Goal: Find specific page/section: Find specific page/section

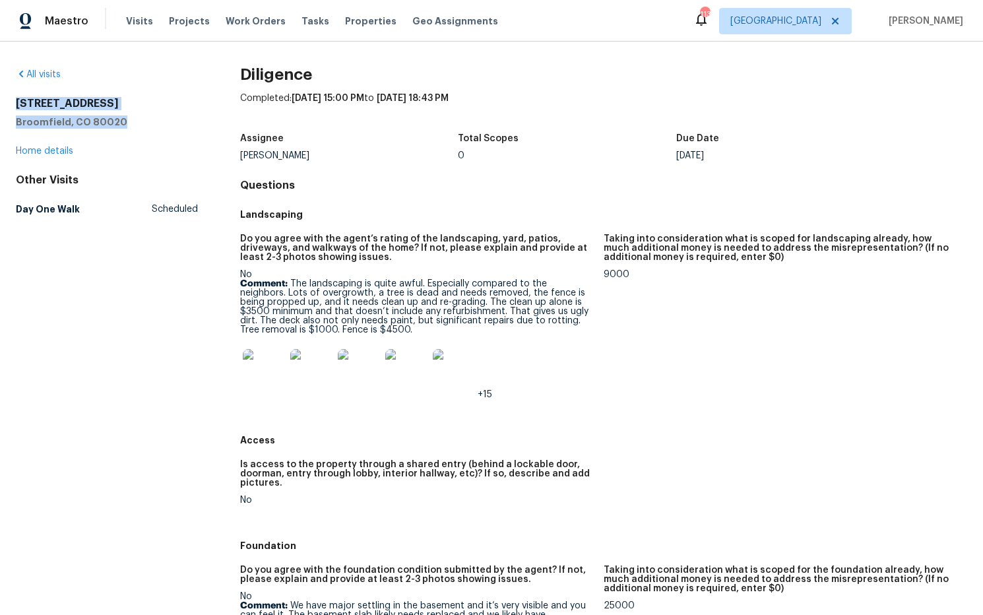
drag, startPoint x: 93, startPoint y: 113, endPoint x: 28, endPoint y: 103, distance: 65.5
click at [6, 103] on div "All visits [STREET_ADDRESS] Home details Other Visits Day One Walk Scheduled Di…" at bounding box center [491, 328] width 983 height 573
copy div "333 Mulberry Cir Broomfield, CO 80020"
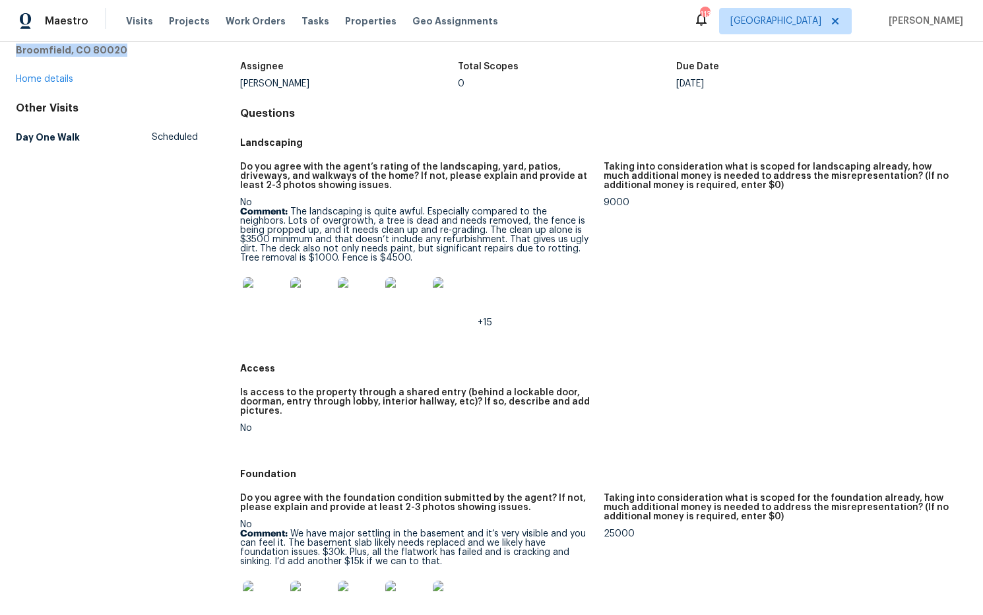
scroll to position [69, 0]
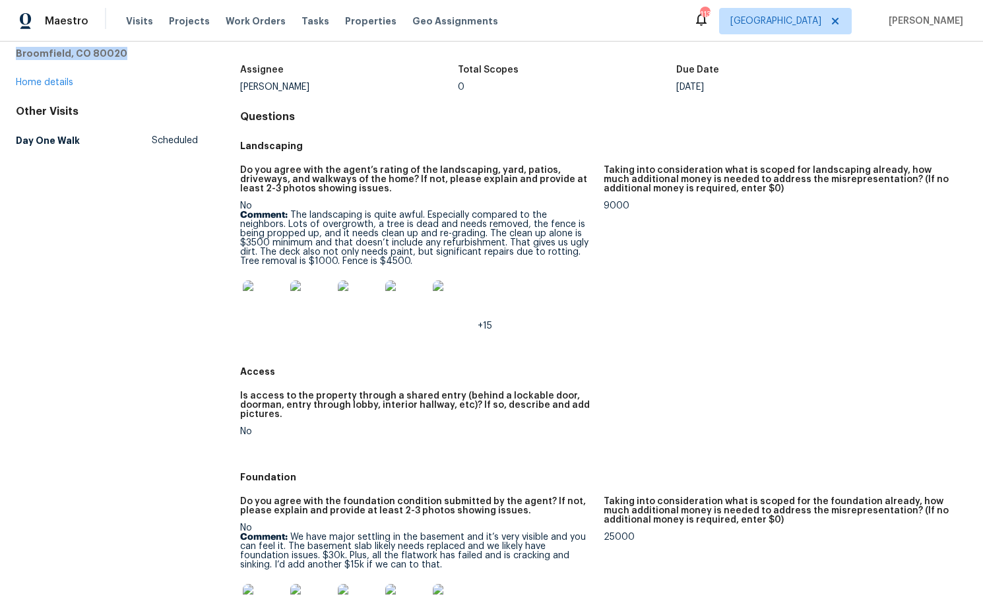
click at [273, 298] on img at bounding box center [264, 301] width 42 height 42
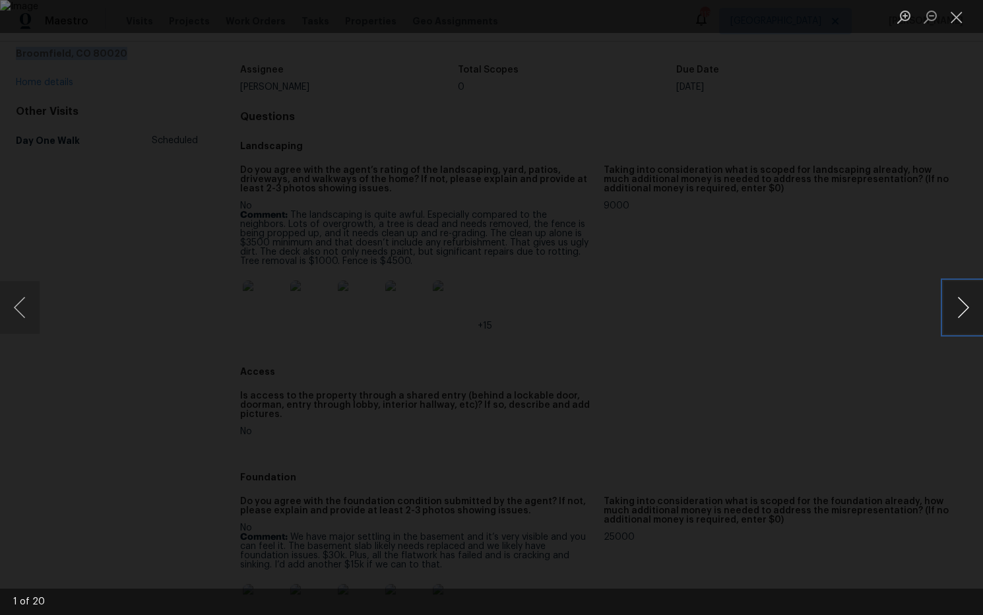
click at [961, 310] on button "Next image" at bounding box center [964, 307] width 40 height 53
click at [964, 22] on button "Close lightbox" at bounding box center [957, 16] width 26 height 23
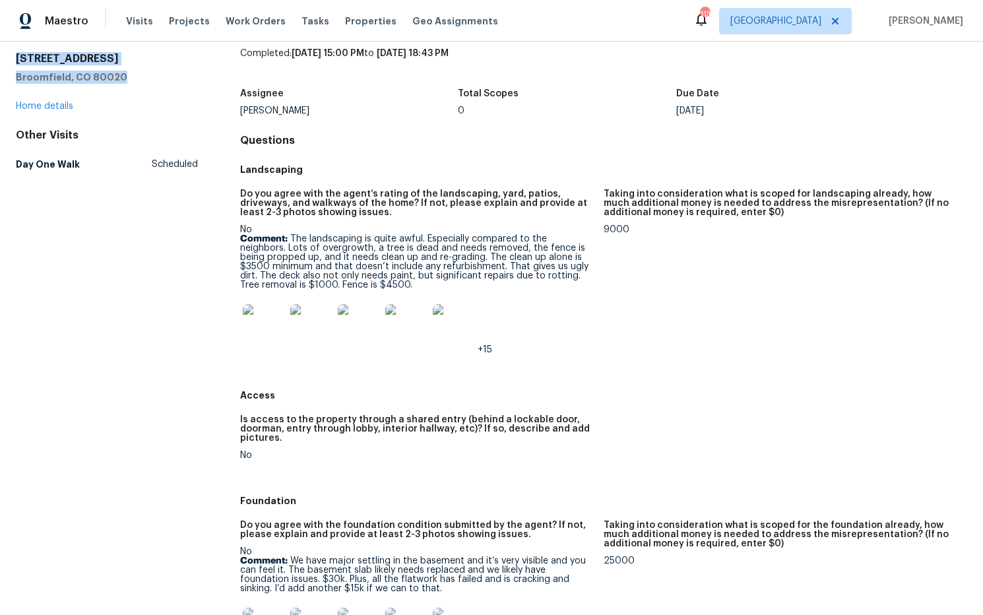
scroll to position [43, 0]
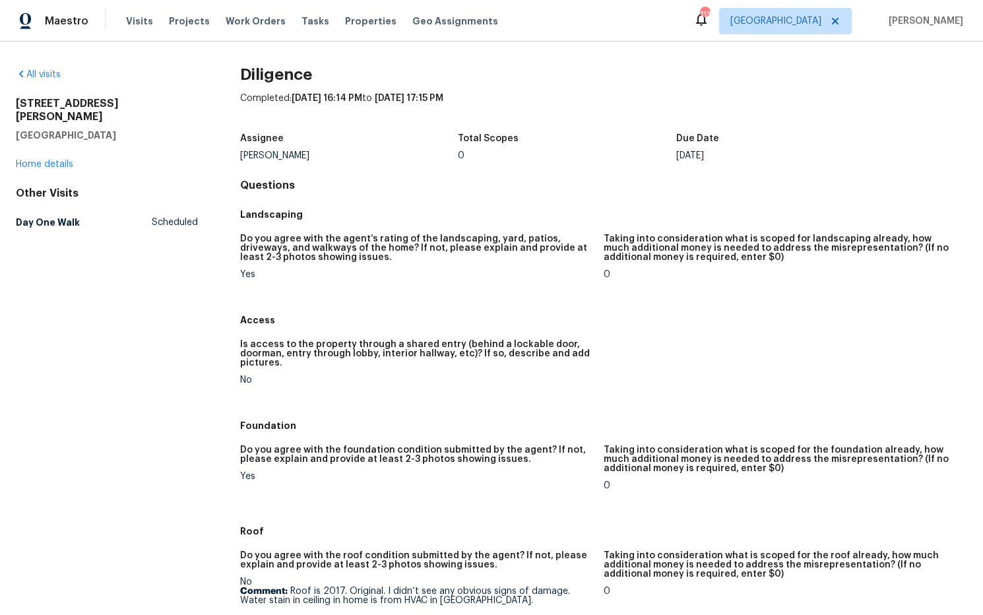
drag, startPoint x: 128, startPoint y: 117, endPoint x: 5, endPoint y: 100, distance: 124.6
click at [0, 102] on html "Maestro Visits Projects Work Orders Tasks Properties Geo Assignments 113 [GEOGR…" at bounding box center [491, 307] width 983 height 615
copy div "[STREET_ADDRESS][PERSON_NAME]"
click at [471, 187] on h4 "Questions" at bounding box center [603, 185] width 727 height 13
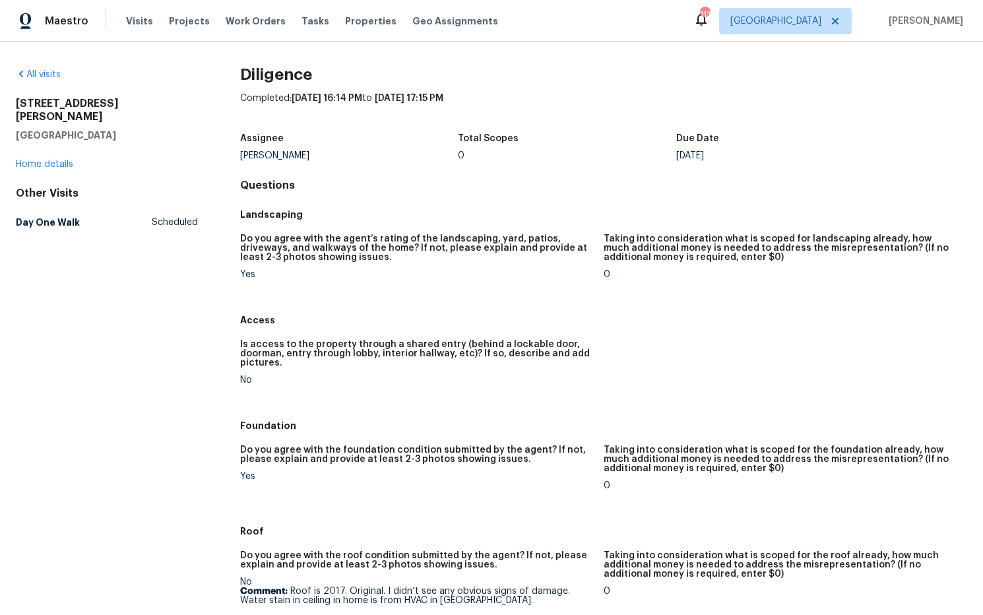
drag, startPoint x: 61, startPoint y: 119, endPoint x: 57, endPoint y: 103, distance: 17.1
click at [16, 104] on div "[STREET_ADDRESS][PERSON_NAME]" at bounding box center [107, 119] width 182 height 45
copy div "[STREET_ADDRESS][PERSON_NAME]"
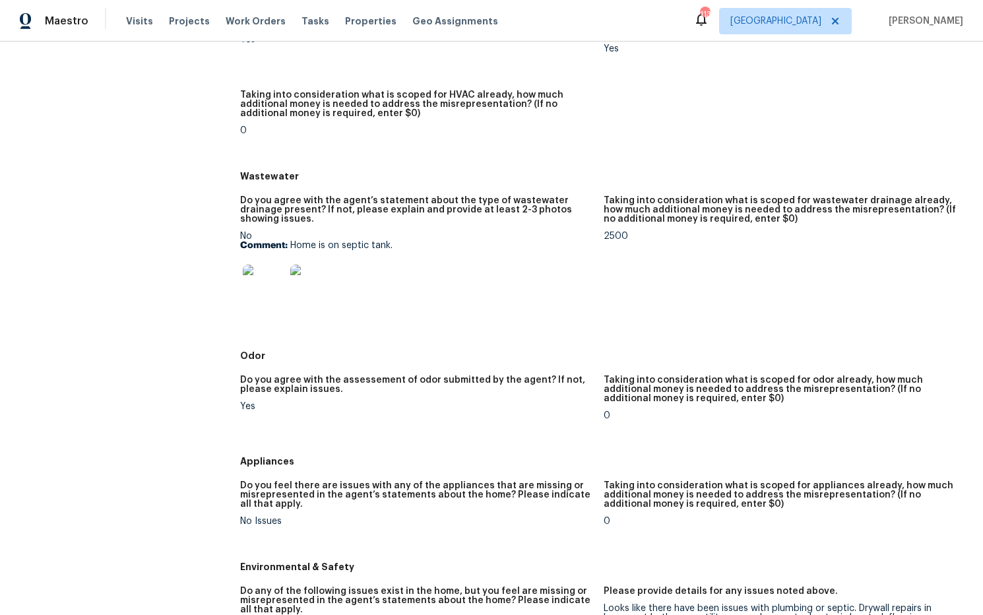
scroll to position [947, 0]
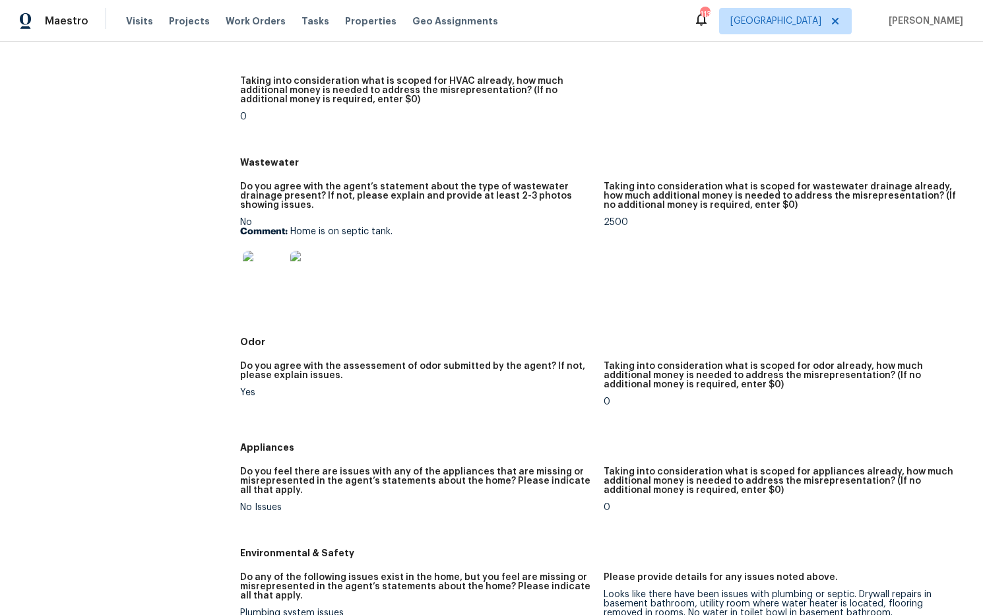
click at [271, 270] on img at bounding box center [264, 272] width 42 height 42
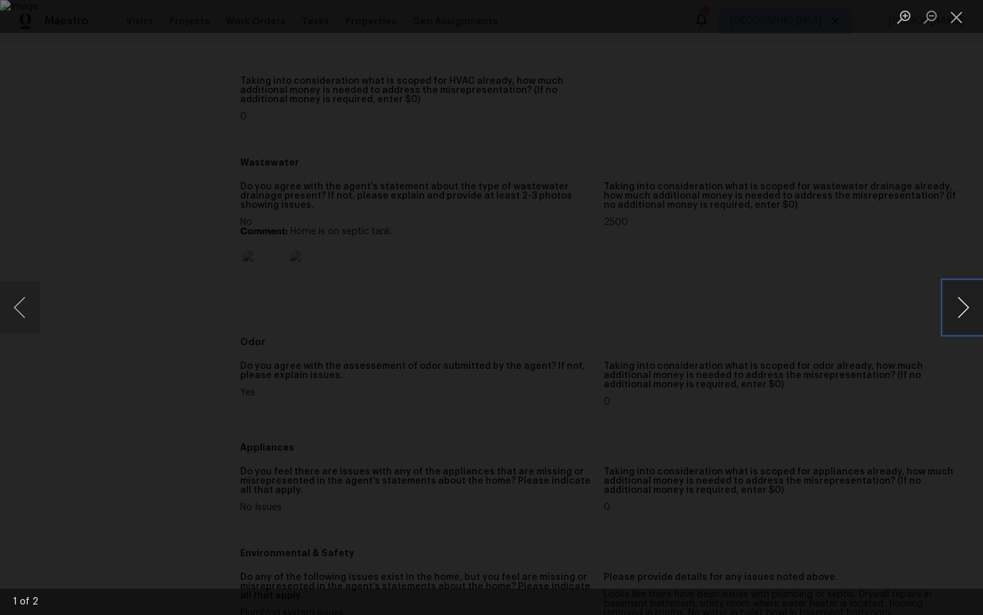
click at [962, 309] on button "Next image" at bounding box center [964, 307] width 40 height 53
click at [956, 22] on button "Close lightbox" at bounding box center [957, 16] width 26 height 23
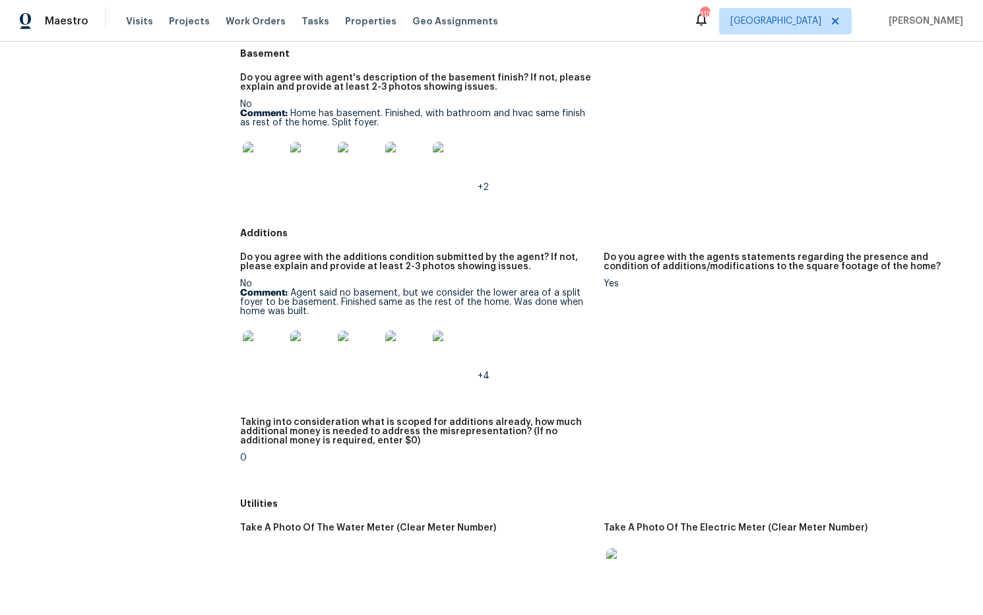
scroll to position [1629, 0]
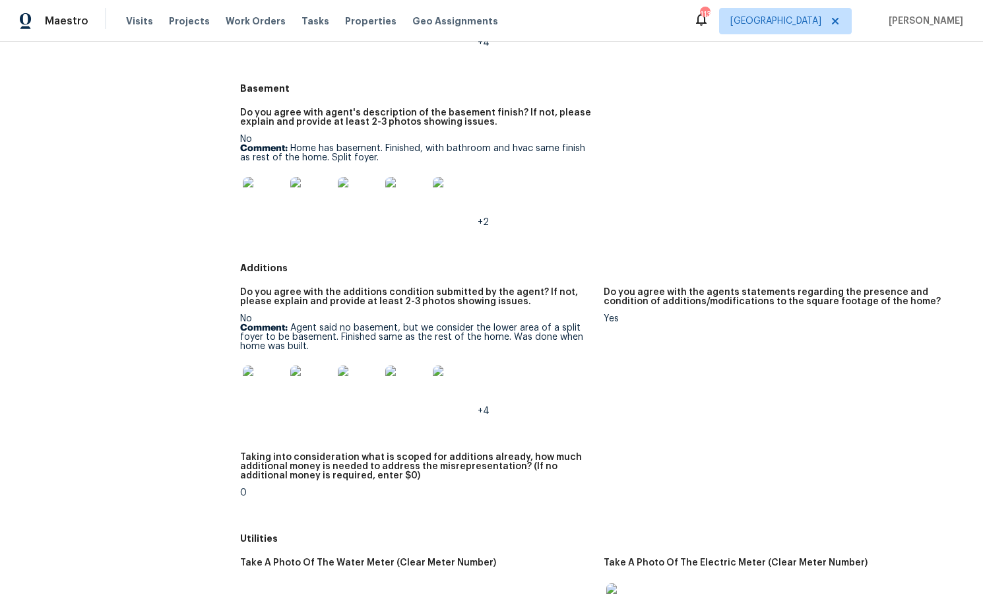
click at [257, 377] on img at bounding box center [264, 387] width 42 height 42
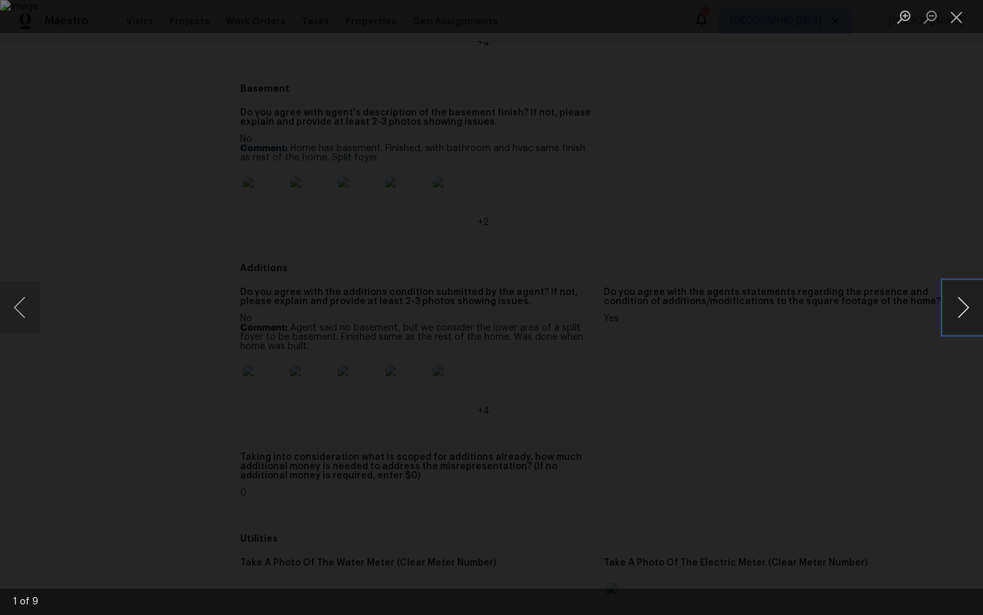
click at [966, 310] on button "Next image" at bounding box center [964, 307] width 40 height 53
click at [965, 310] on button "Next image" at bounding box center [964, 307] width 40 height 53
click at [965, 22] on button "Close lightbox" at bounding box center [957, 16] width 26 height 23
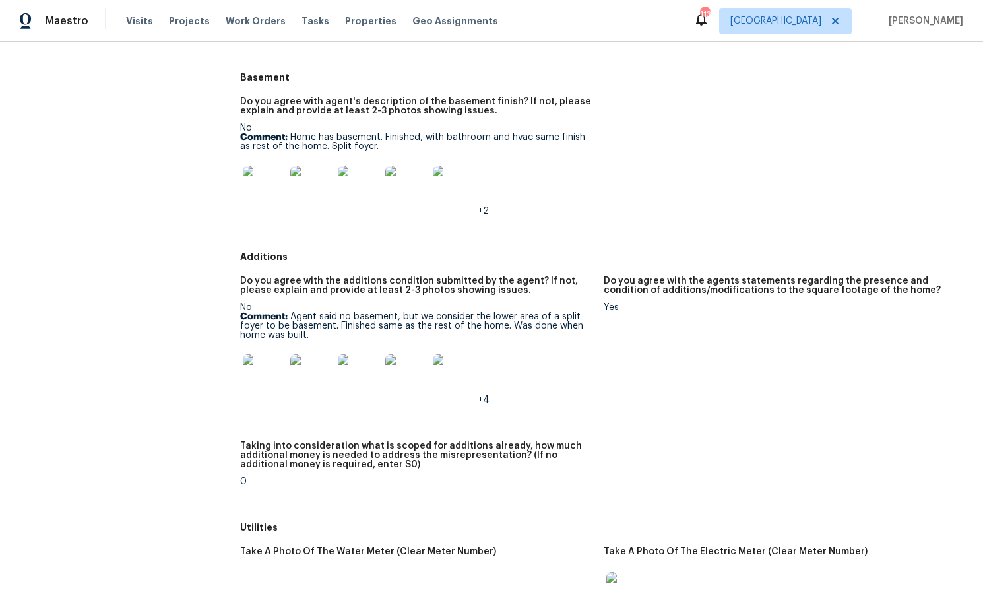
scroll to position [1641, 0]
